Goal: Task Accomplishment & Management: Manage account settings

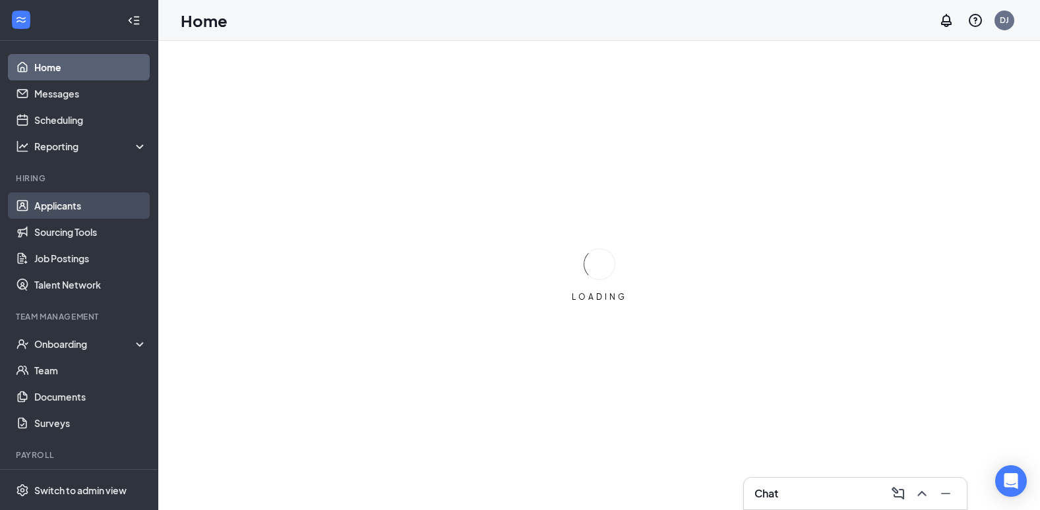
click at [52, 206] on link "Applicants" at bounding box center [90, 206] width 113 height 26
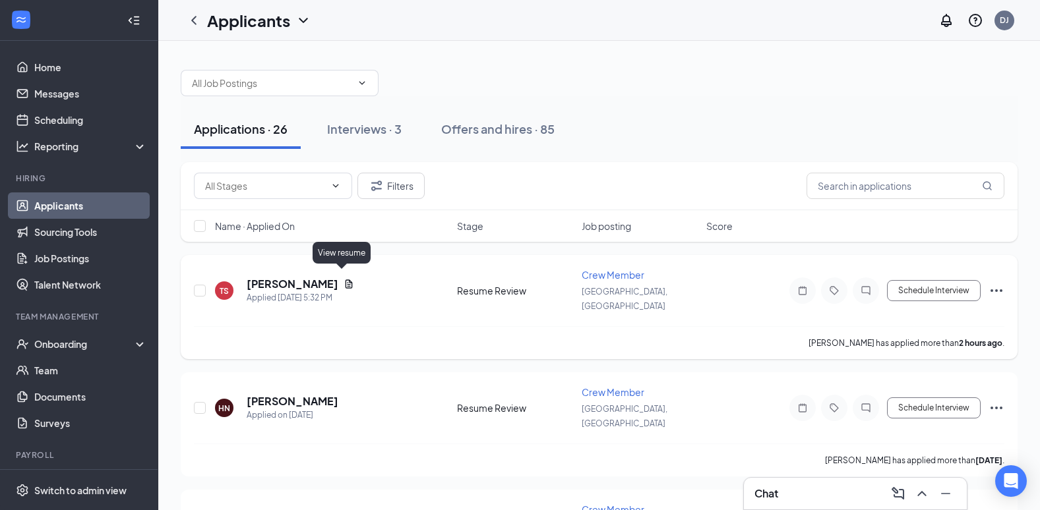
click at [344, 280] on icon "Document" at bounding box center [349, 284] width 11 height 11
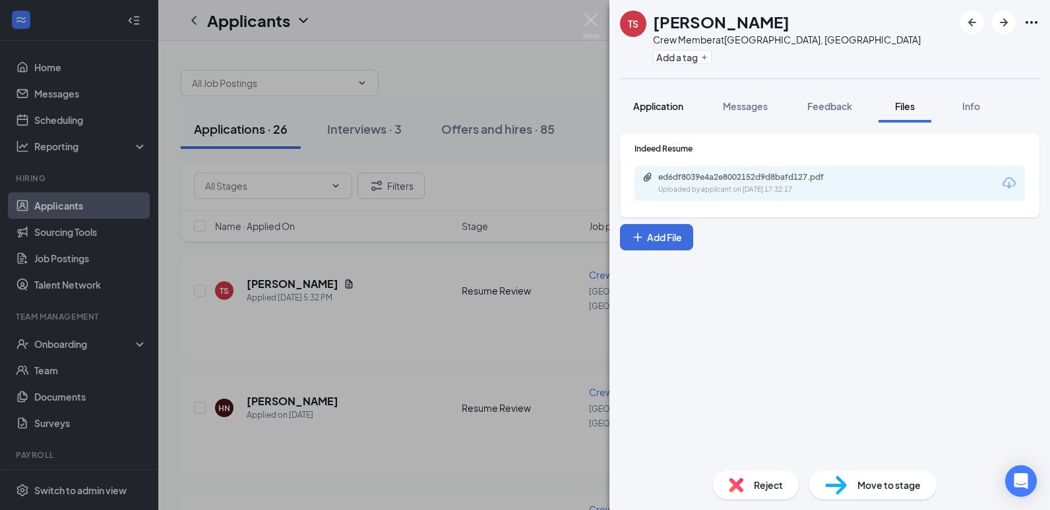
click at [650, 102] on span "Application" at bounding box center [658, 106] width 50 height 12
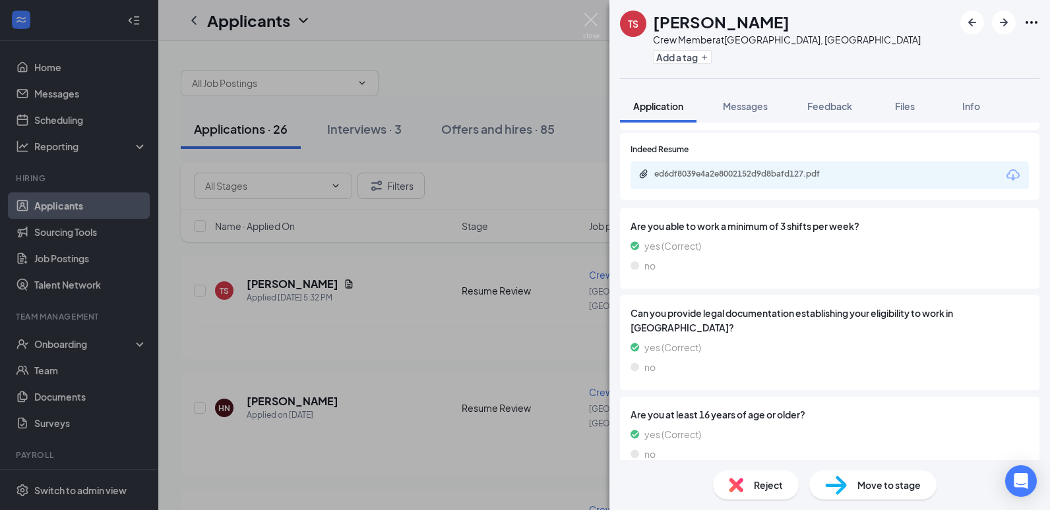
scroll to position [1274, 0]
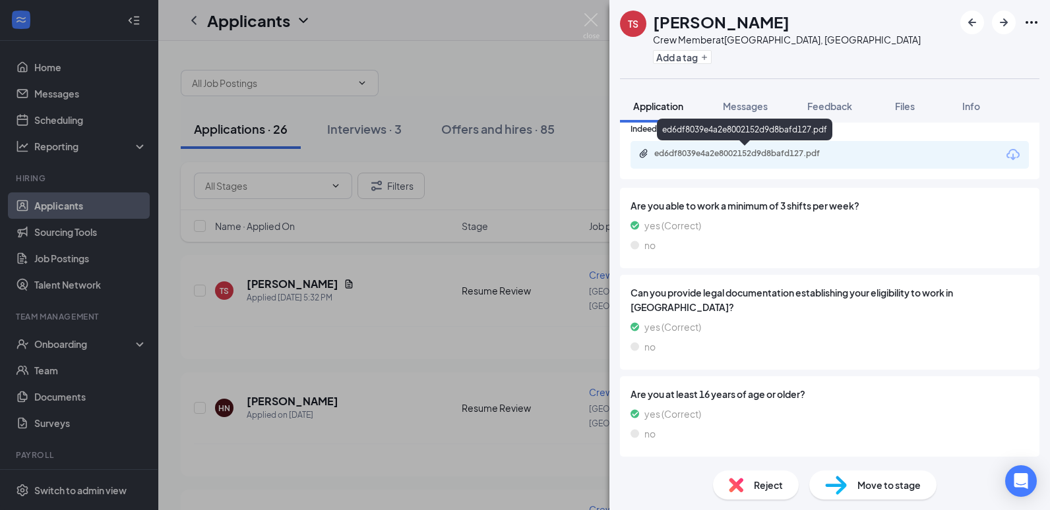
click at [745, 151] on div "ed6df8039e4a2e8002152d9d8bafd127.pdf" at bounding box center [746, 153] width 185 height 11
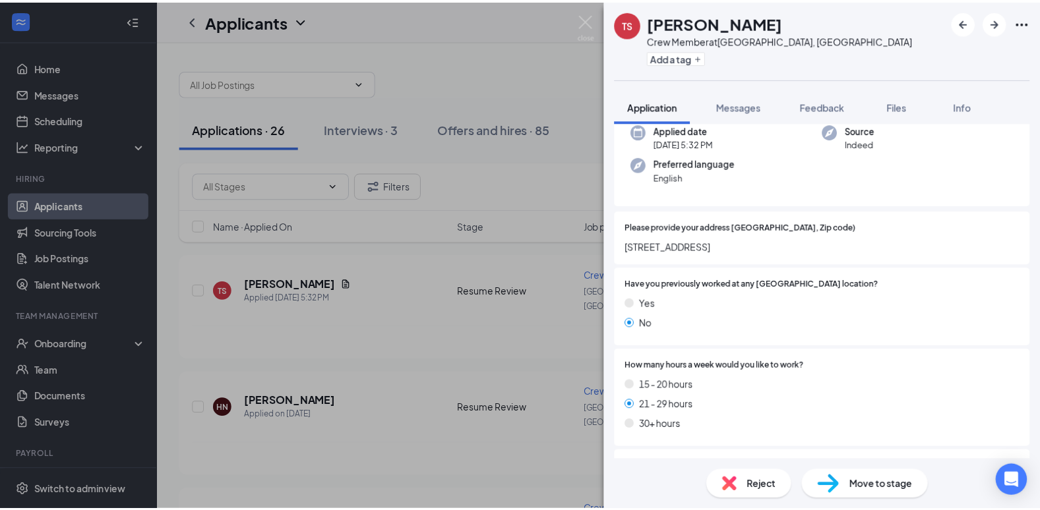
scroll to position [0, 0]
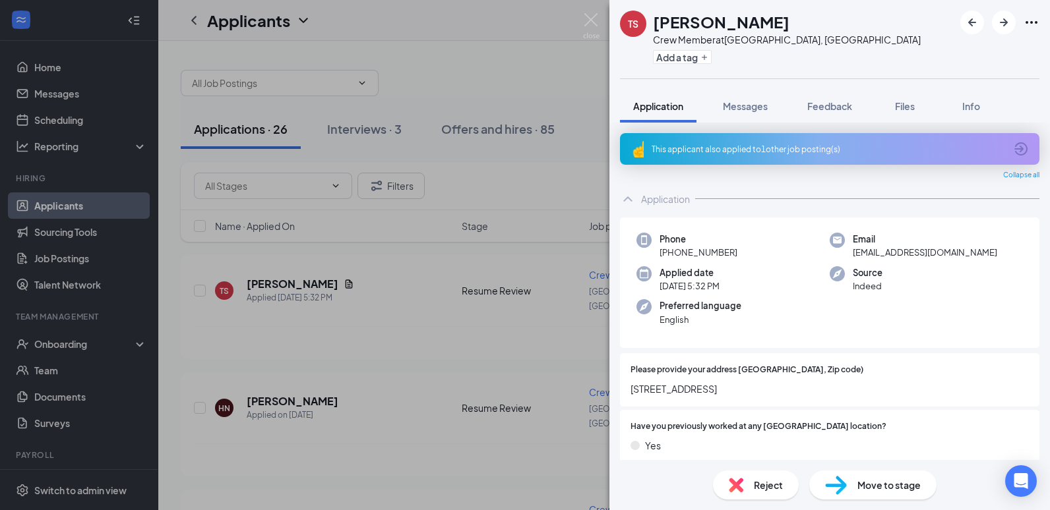
drag, startPoint x: 747, startPoint y: 146, endPoint x: 741, endPoint y: 183, distance: 38.0
click at [747, 146] on div "This applicant also applied to 1 other job posting(s)" at bounding box center [829, 149] width 354 height 11
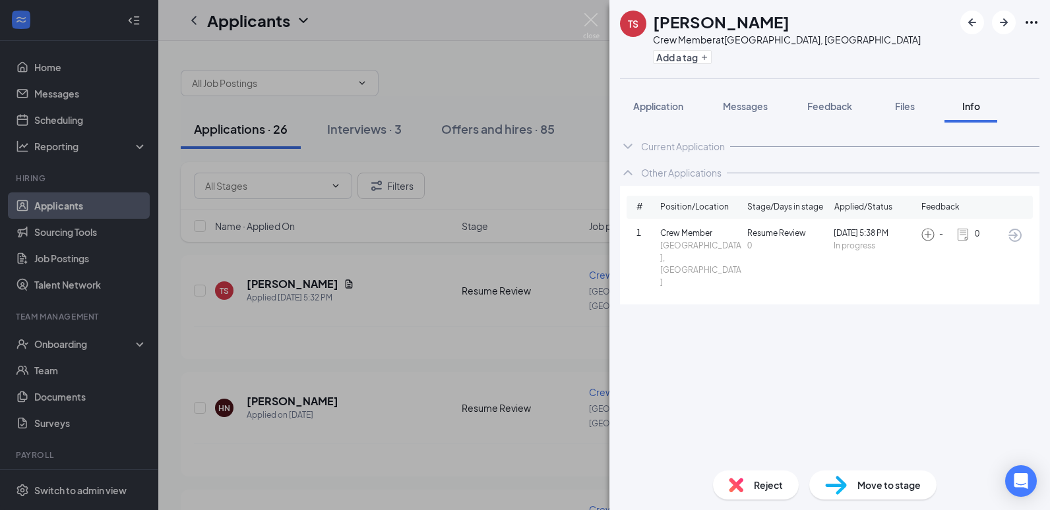
click at [537, 44] on div "TS [PERSON_NAME] Crew Member at [GEOGRAPHIC_DATA], [GEOGRAPHIC_DATA] Add a tag …" at bounding box center [525, 255] width 1050 height 510
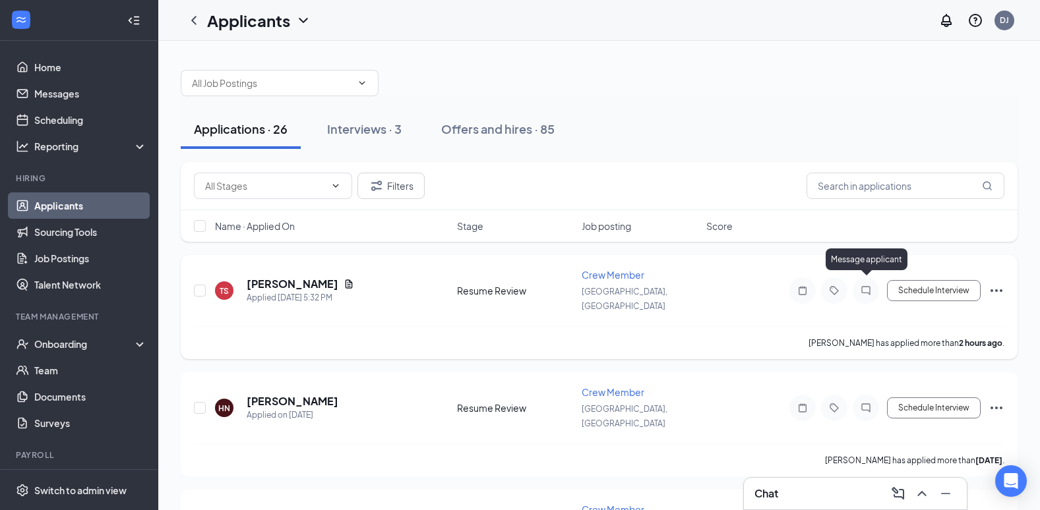
click at [861, 286] on icon "ChatInactive" at bounding box center [866, 291] width 16 height 11
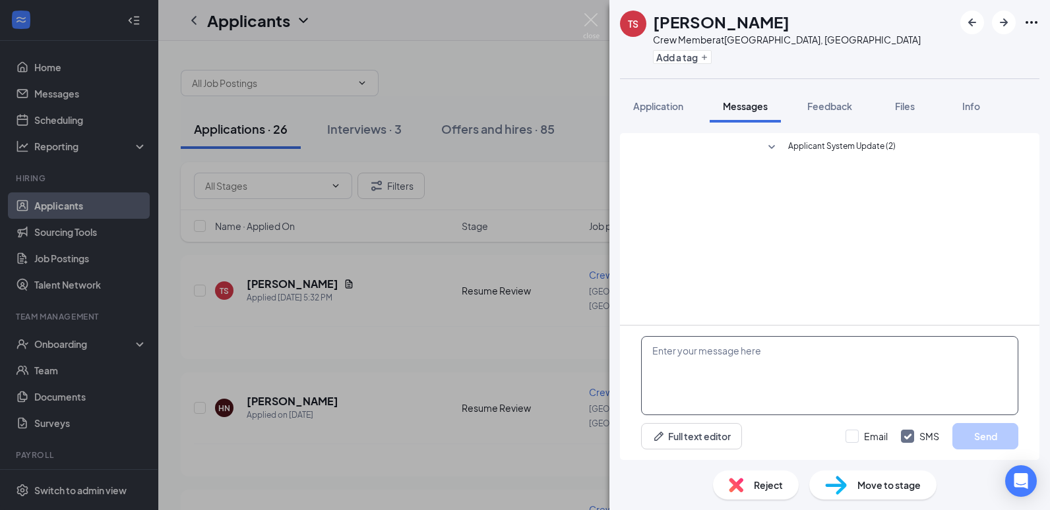
click at [780, 383] on textarea at bounding box center [829, 375] width 377 height 79
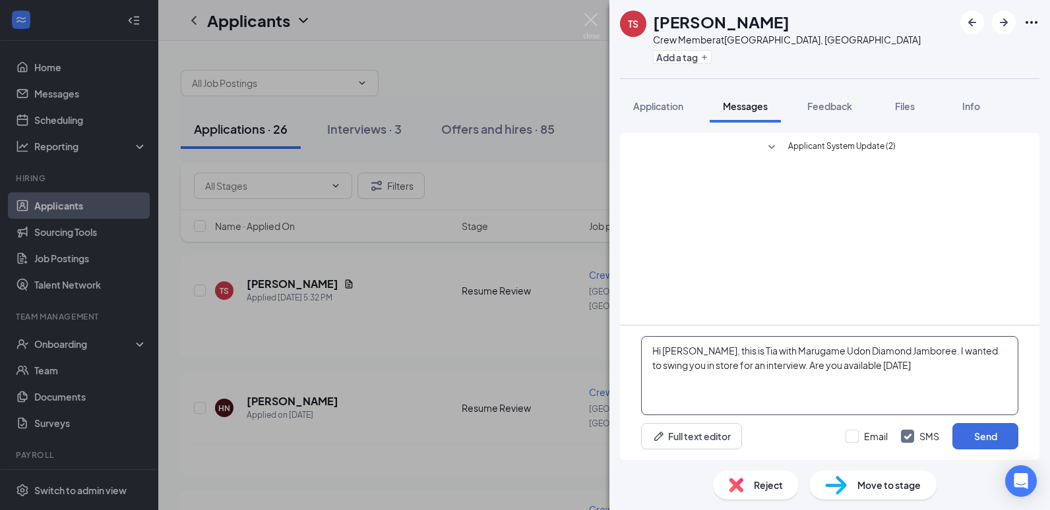
click at [793, 382] on textarea "Hi [PERSON_NAME], this is Tia with Marugame Udon Diamond Jamboree. I wanted to …" at bounding box center [829, 375] width 377 height 79
click at [894, 365] on textarea "Hi [PERSON_NAME], this is Tia with Marugame Udon Diamond Jamboree. I wanted to …" at bounding box center [829, 375] width 377 height 79
type textarea "Hi [PERSON_NAME], this is Tia with Marugame Udon Diamond Jamboree. I wanted to …"
click at [987, 441] on button "Send" at bounding box center [985, 436] width 66 height 26
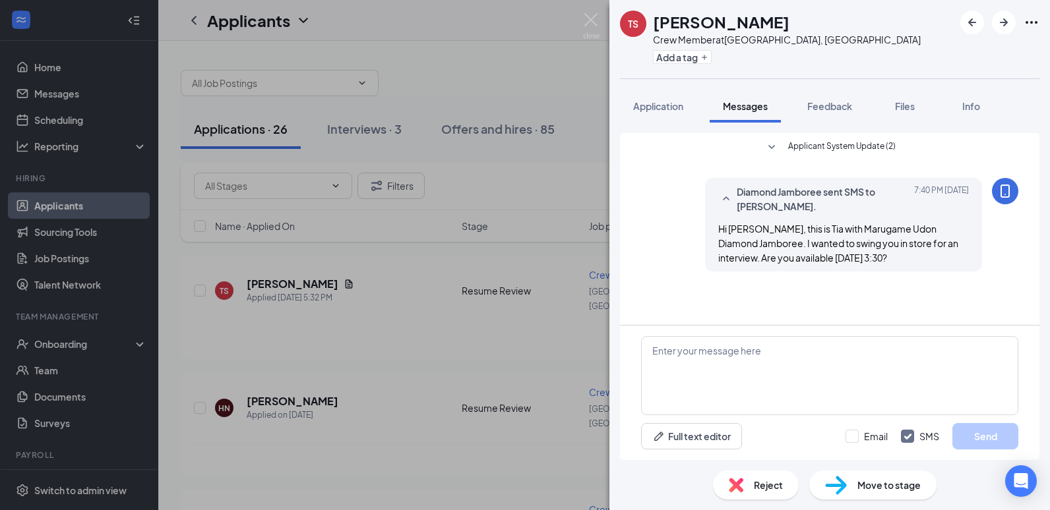
click at [514, 69] on div "TS [PERSON_NAME] Crew Member at [GEOGRAPHIC_DATA], [GEOGRAPHIC_DATA] Add a tag …" at bounding box center [525, 255] width 1050 height 510
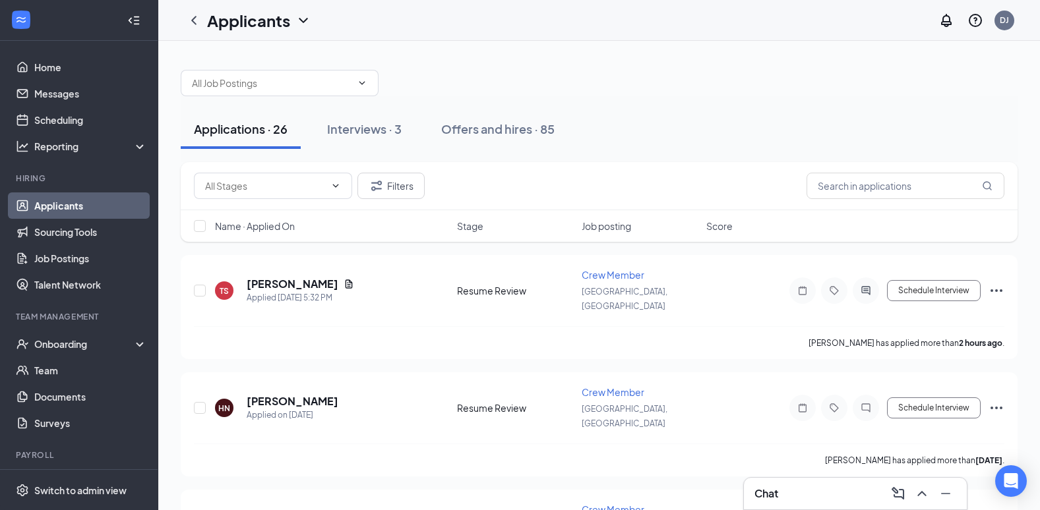
click at [803, 491] on div "Chat" at bounding box center [856, 493] width 202 height 21
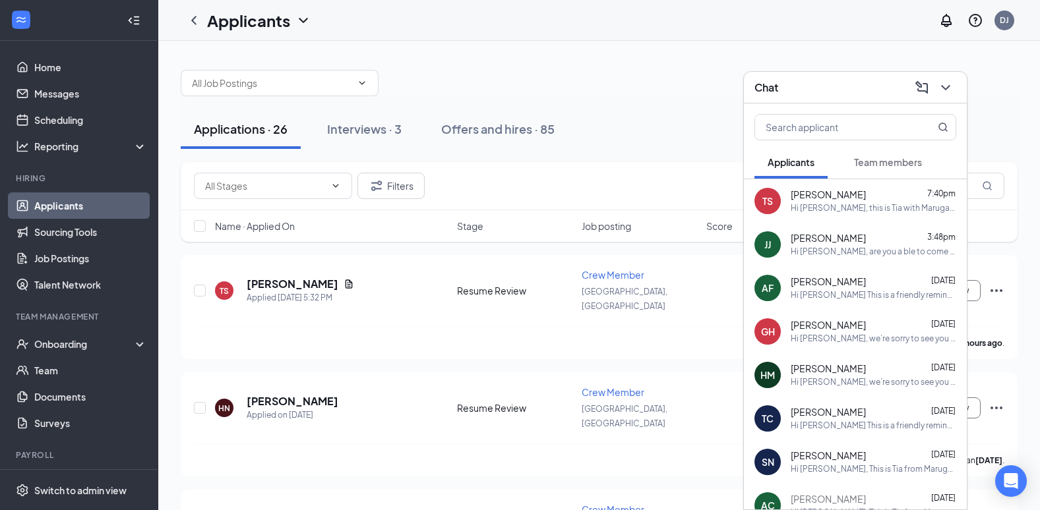
click at [873, 200] on div "[PERSON_NAME] 7:40pm" at bounding box center [874, 195] width 166 height 13
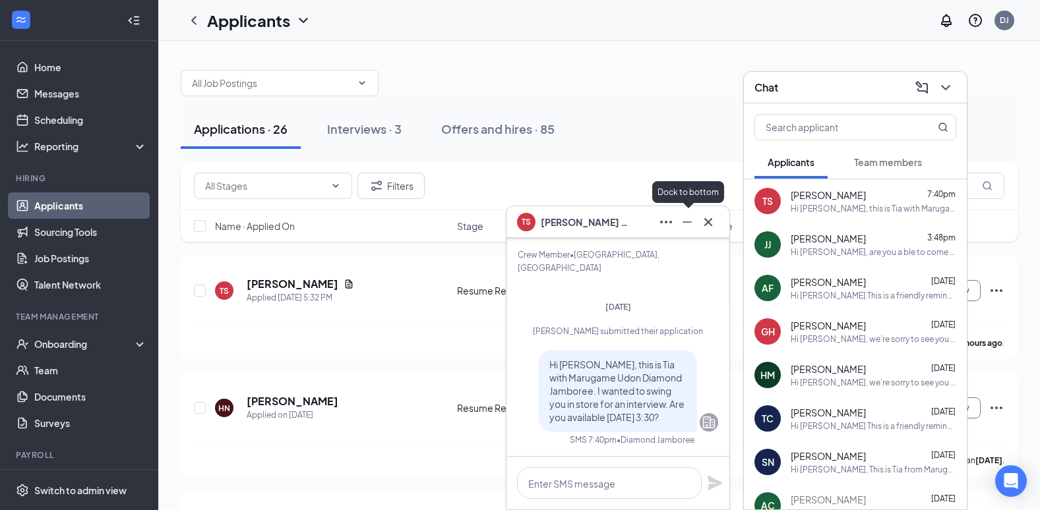
click at [687, 227] on icon "Minimize" at bounding box center [687, 222] width 16 height 16
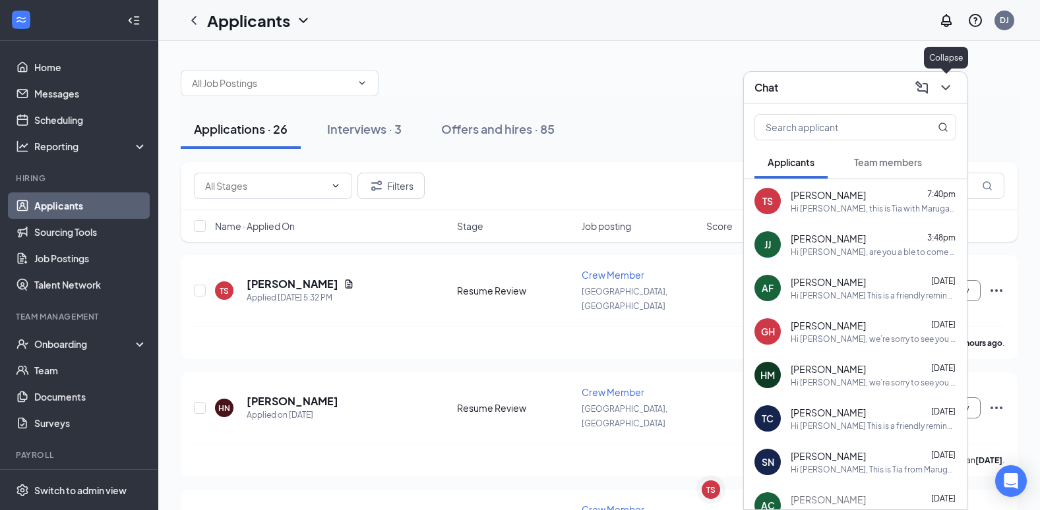
click at [944, 83] on icon "ChevronDown" at bounding box center [946, 88] width 16 height 16
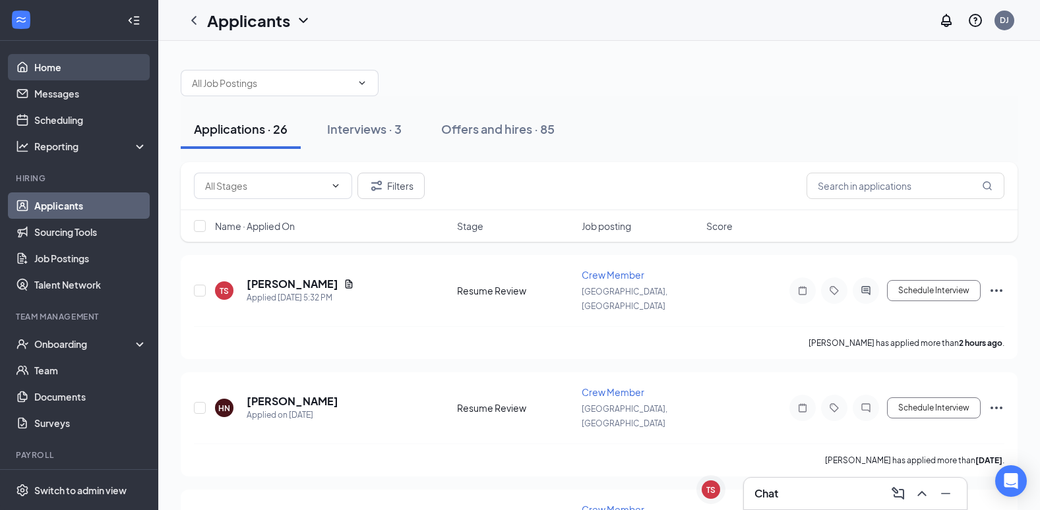
click at [34, 63] on link "Home" at bounding box center [90, 67] width 113 height 26
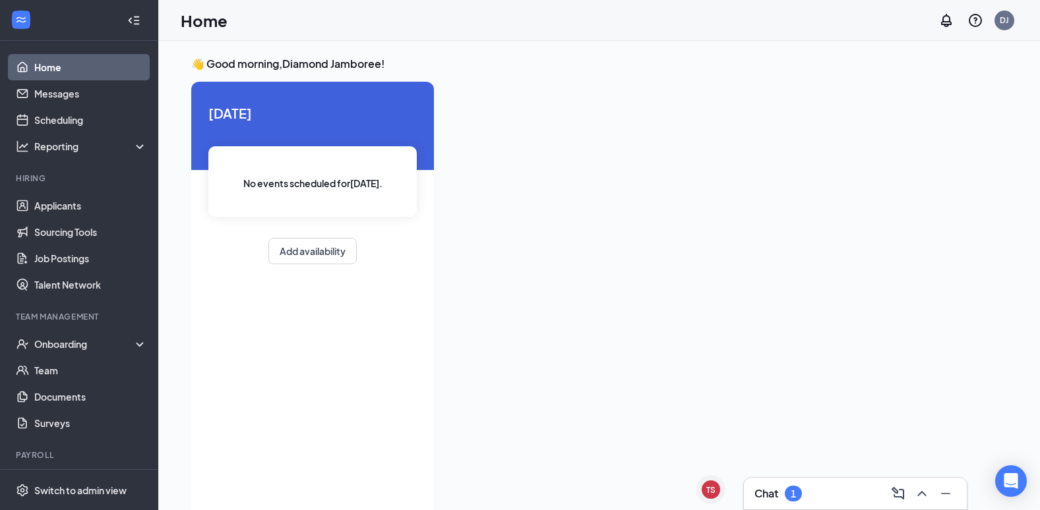
click at [831, 491] on div "Chat 1" at bounding box center [856, 493] width 202 height 21
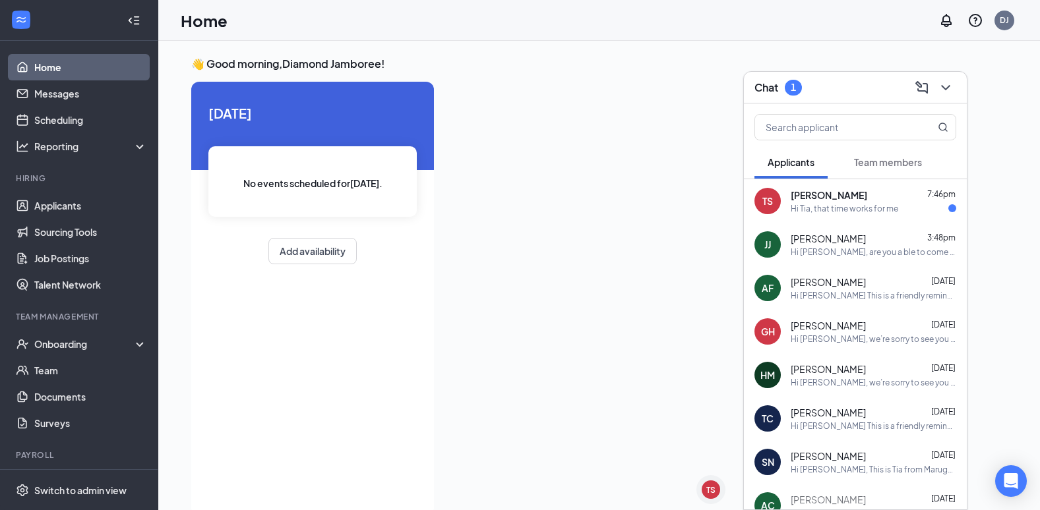
click at [860, 204] on div "Hi Tia, that time works for me" at bounding box center [845, 208] width 108 height 11
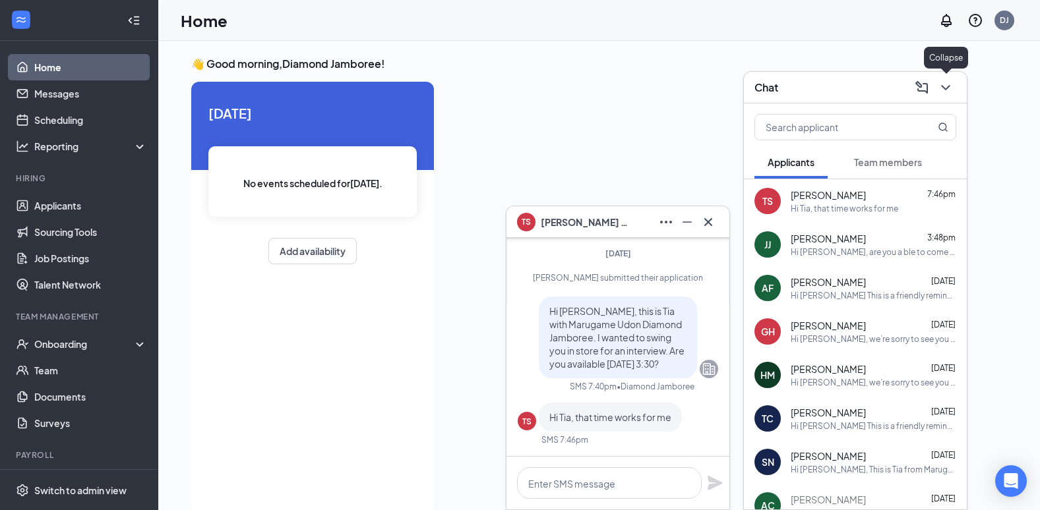
click at [954, 90] on button at bounding box center [945, 87] width 21 height 21
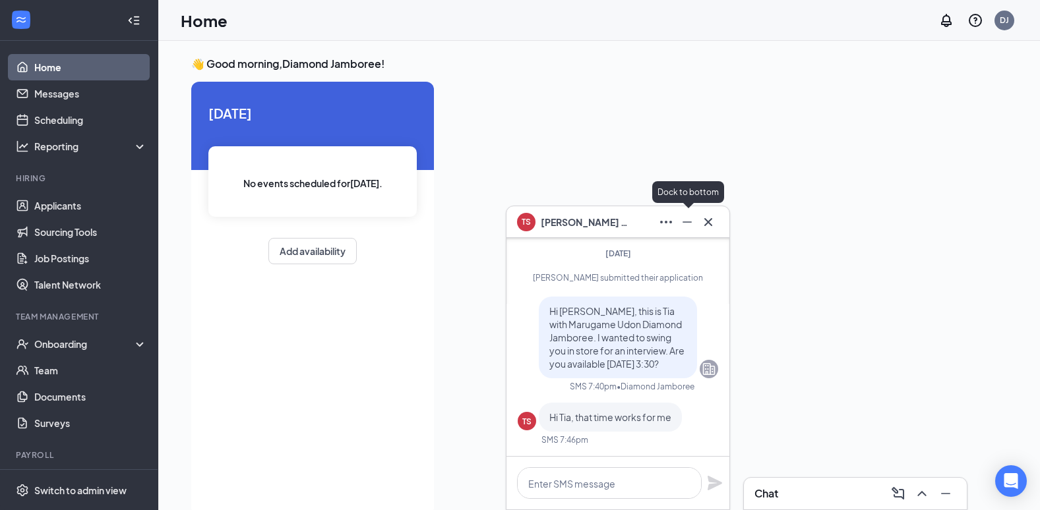
click at [687, 221] on icon "Minimize" at bounding box center [687, 222] width 16 height 16
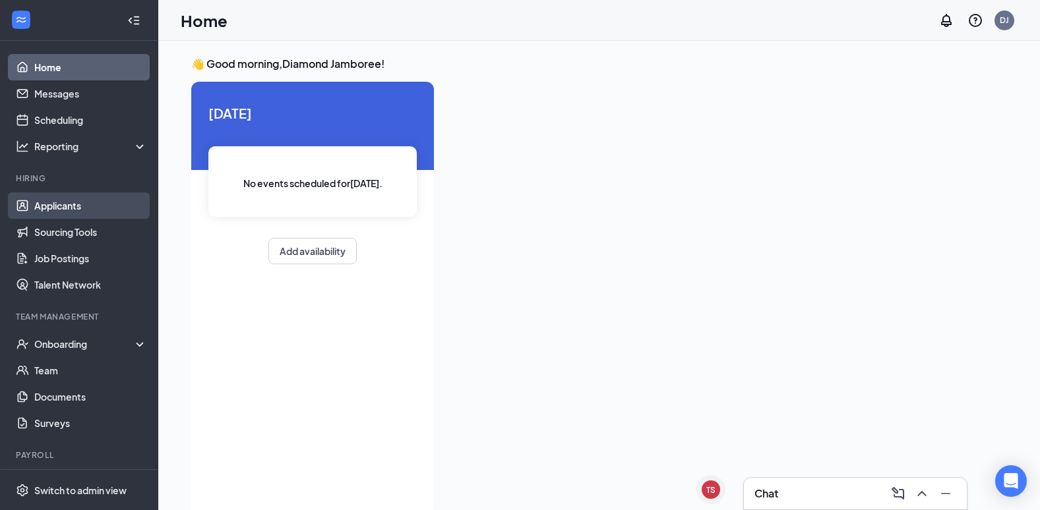
click at [40, 202] on link "Applicants" at bounding box center [90, 206] width 113 height 26
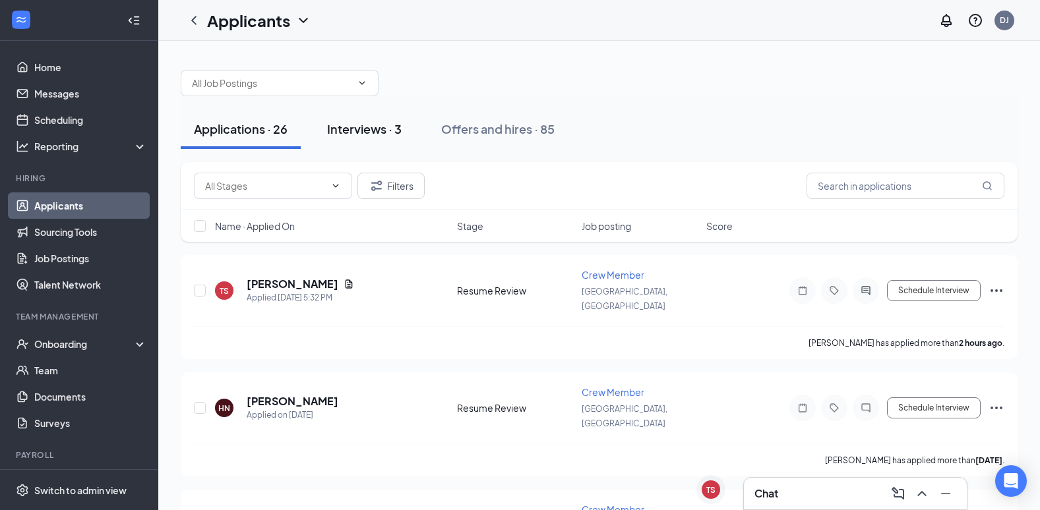
click at [370, 135] on div "Interviews · 3" at bounding box center [364, 129] width 75 height 16
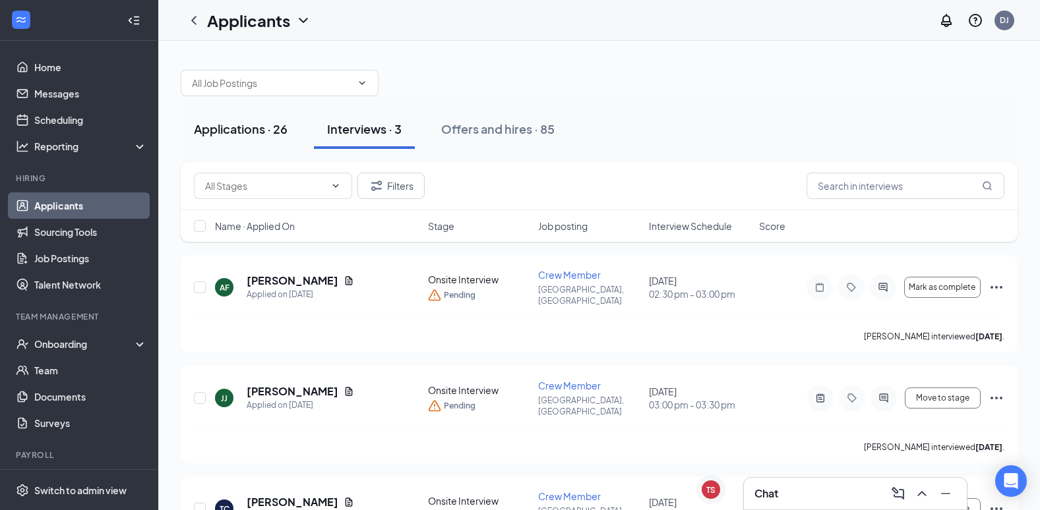
click at [271, 139] on button "Applications · 26" at bounding box center [241, 129] width 120 height 40
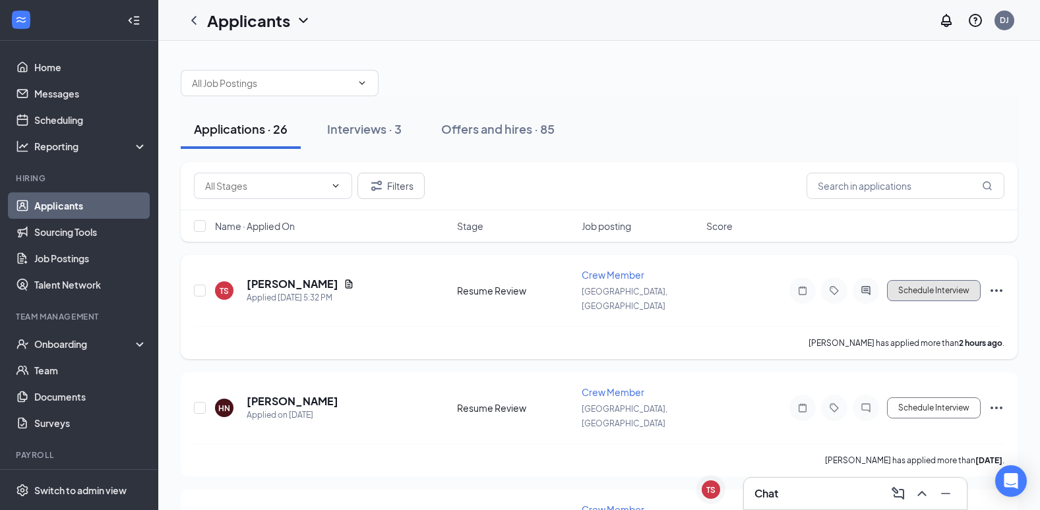
click at [946, 288] on button "Schedule Interview" at bounding box center [934, 290] width 94 height 21
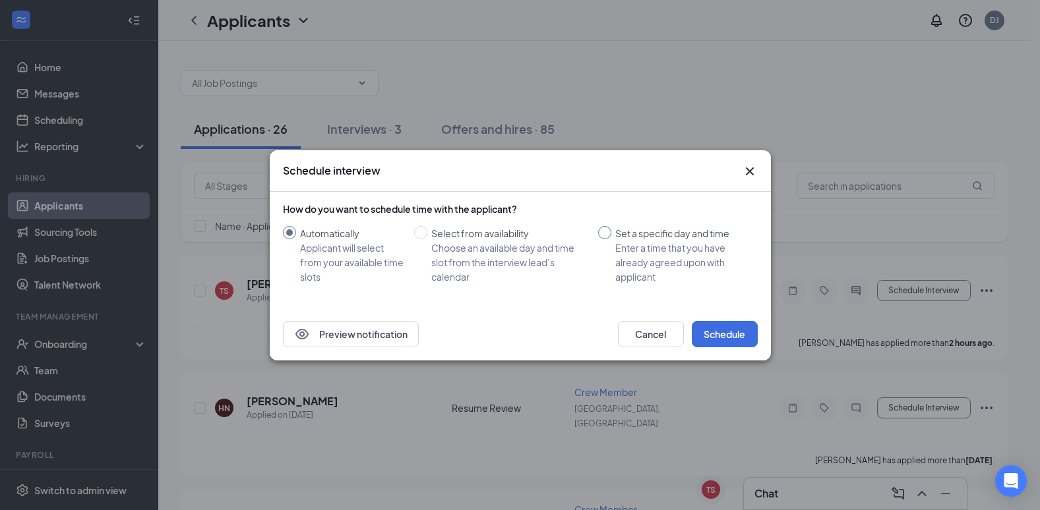
click at [610, 230] on input "Set a specific day and time Enter a time that you have already agreed upon with…" at bounding box center [604, 232] width 13 height 13
radio input "true"
radio input "false"
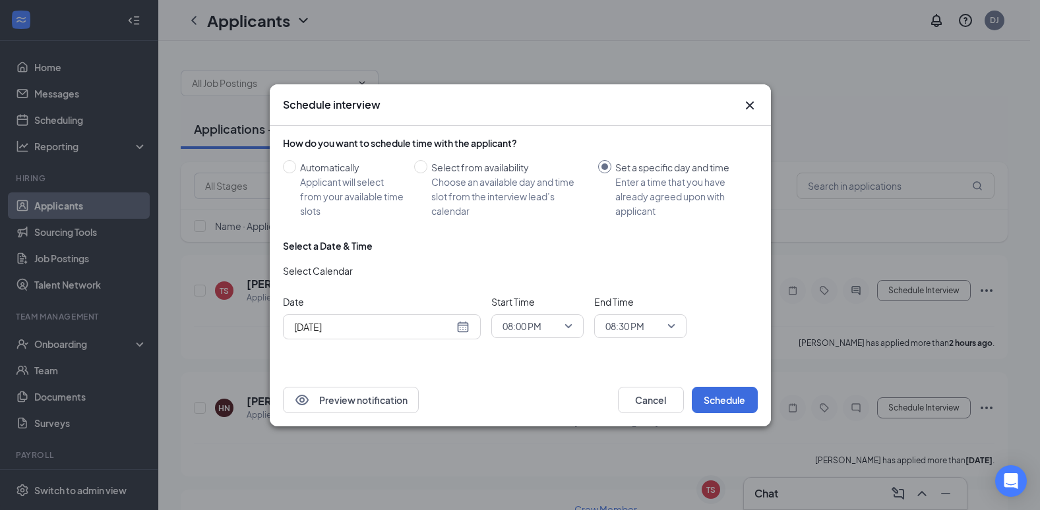
click at [464, 327] on div "[DATE]" at bounding box center [381, 327] width 175 height 15
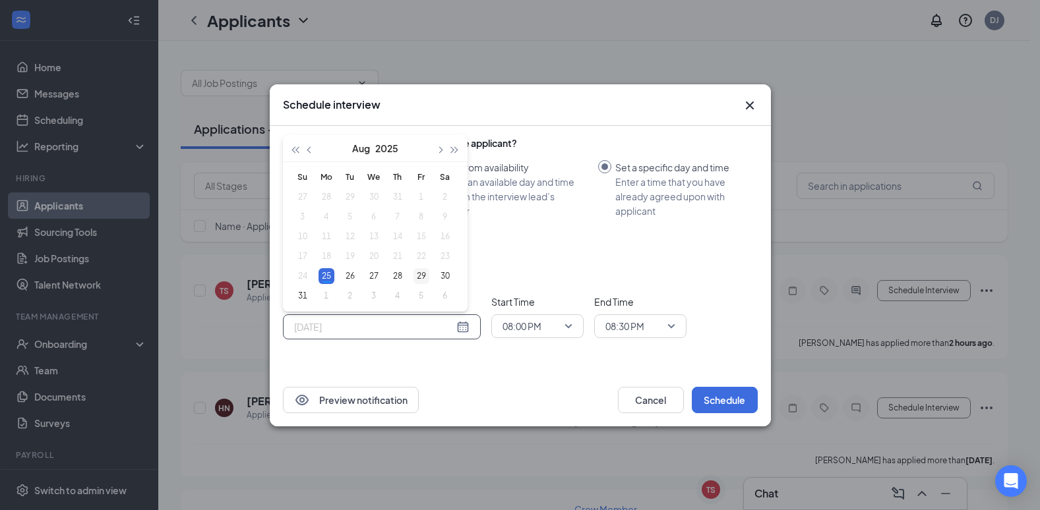
type input "[DATE]"
click at [426, 276] on div "29" at bounding box center [422, 276] width 16 height 16
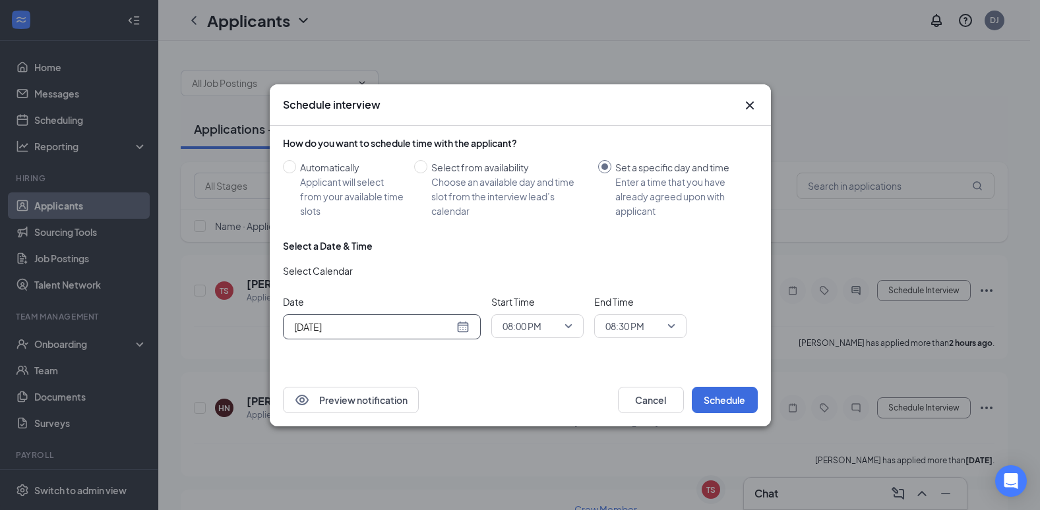
click at [523, 320] on span "08:00 PM" at bounding box center [522, 327] width 39 height 20
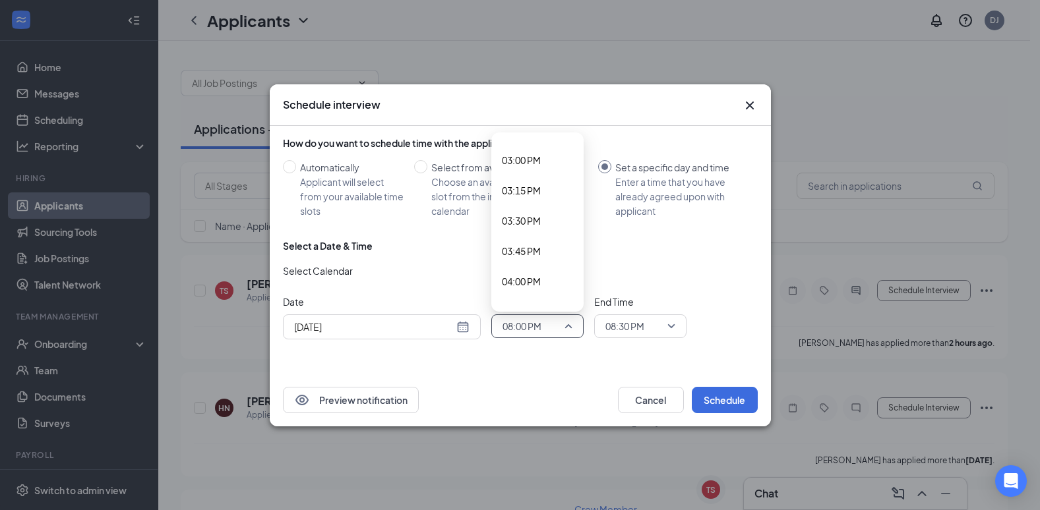
scroll to position [1762, 0]
click at [531, 278] on span "03:30 PM" at bounding box center [521, 271] width 39 height 15
click at [633, 330] on span "08:30 PM" at bounding box center [624, 327] width 39 height 20
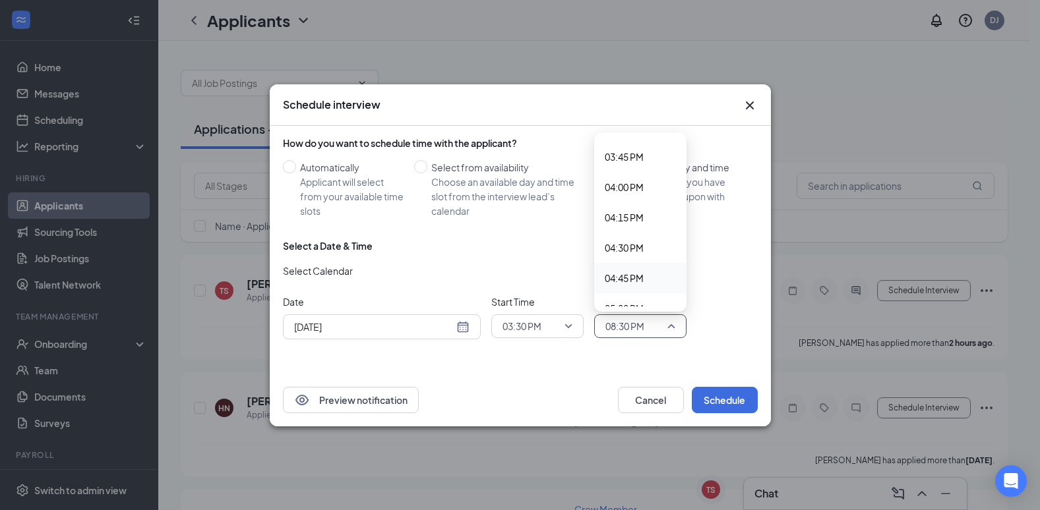
scroll to position [1889, 0]
click at [625, 215] on div "04:00 PM" at bounding box center [640, 206] width 92 height 30
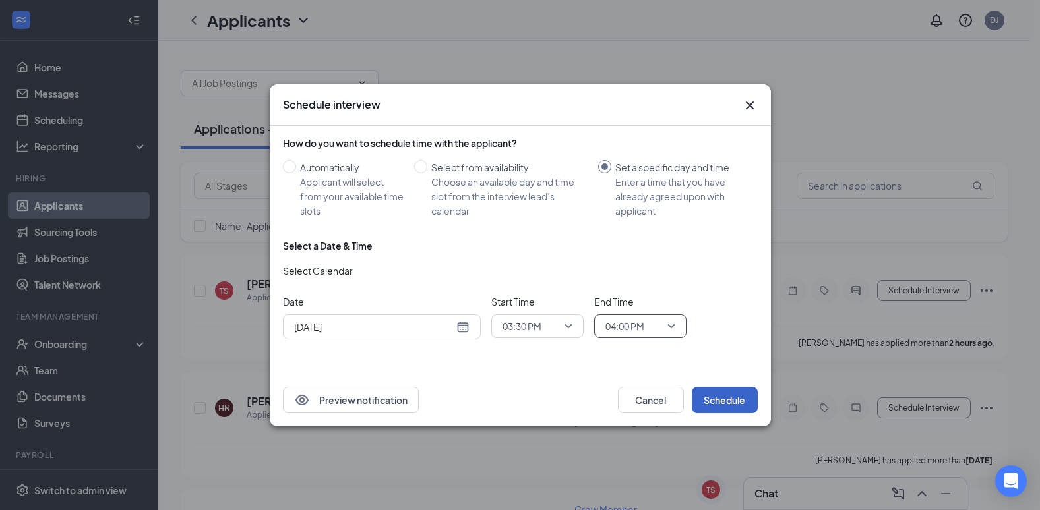
click at [713, 400] on button "Schedule" at bounding box center [725, 400] width 66 height 26
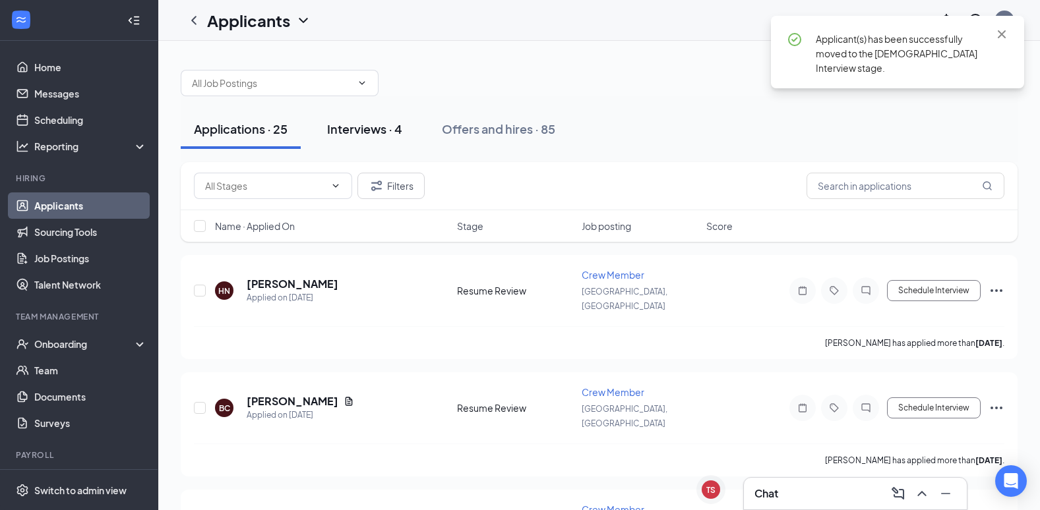
click at [370, 131] on div "Interviews · 4" at bounding box center [364, 129] width 75 height 16
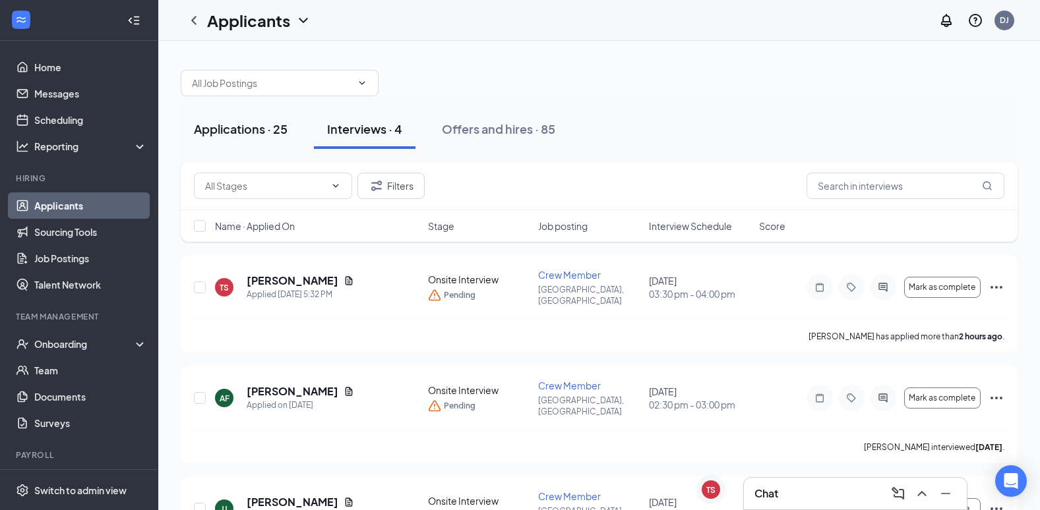
click at [243, 139] on button "Applications · 25" at bounding box center [241, 129] width 120 height 40
